Goal: Task Accomplishment & Management: Use online tool/utility

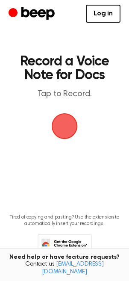
click at [68, 137] on span "button" at bounding box center [65, 126] width 24 height 24
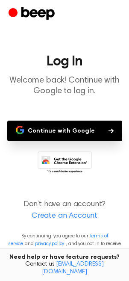
click at [68, 137] on button "Continue with Google" at bounding box center [64, 131] width 115 height 21
click at [59, 130] on button "Continue with Google" at bounding box center [64, 131] width 115 height 21
click at [91, 123] on button "Continue with Google" at bounding box center [64, 131] width 115 height 21
